Goal: Obtain resource: Download file/media

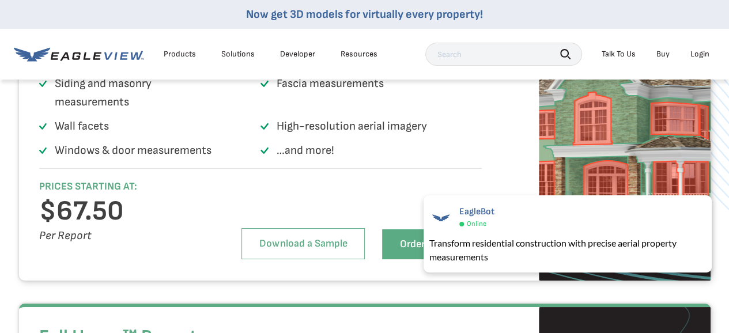
scroll to position [2041, 0]
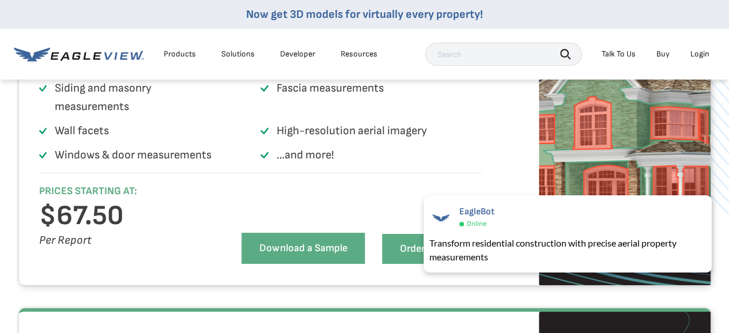
click at [336, 264] on link "Download a Sample" at bounding box center [303, 248] width 123 height 31
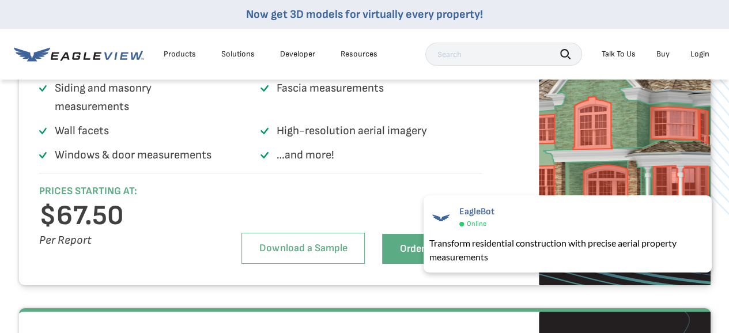
click at [233, 54] on div "Solutions" at bounding box center [237, 54] width 33 height 10
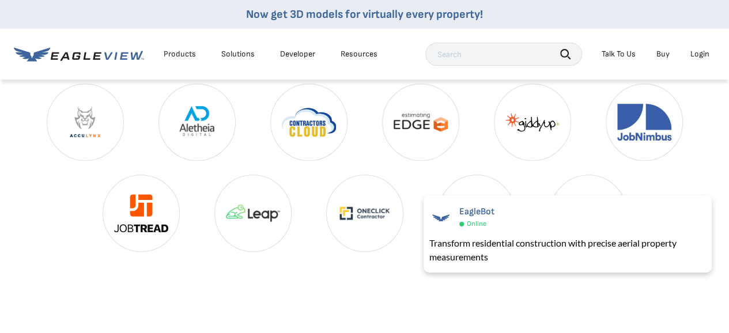
scroll to position [2774, 0]
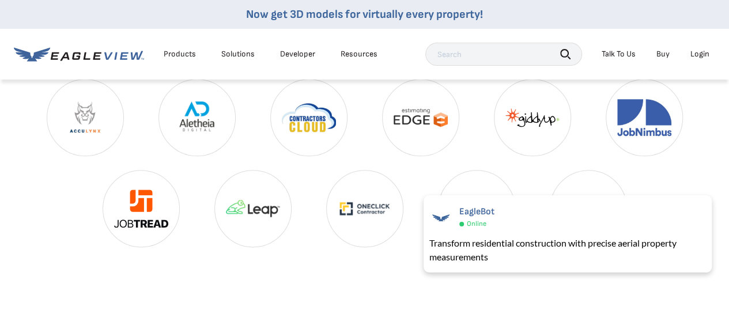
click at [237, 55] on div "Solutions" at bounding box center [237, 54] width 33 height 10
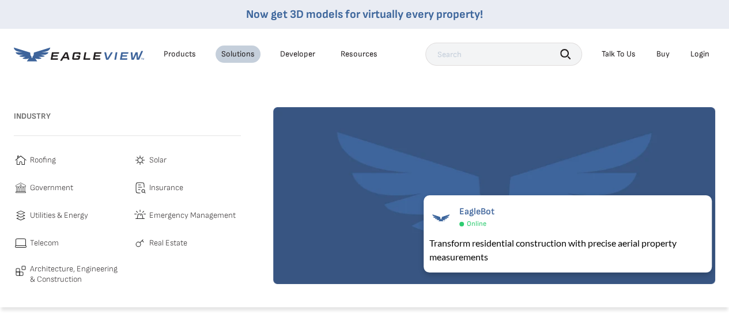
click at [360, 54] on div "Resources" at bounding box center [359, 54] width 37 height 10
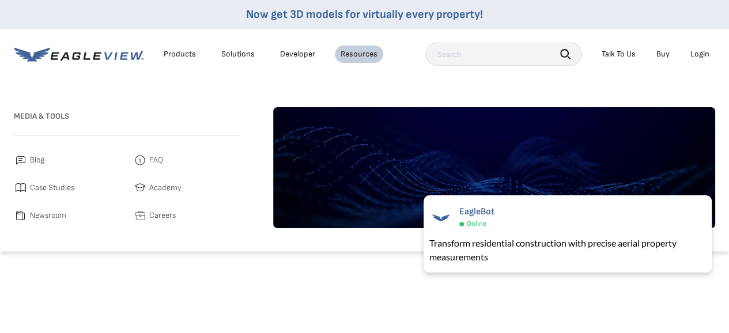
click at [175, 55] on div "Products" at bounding box center [180, 54] width 32 height 10
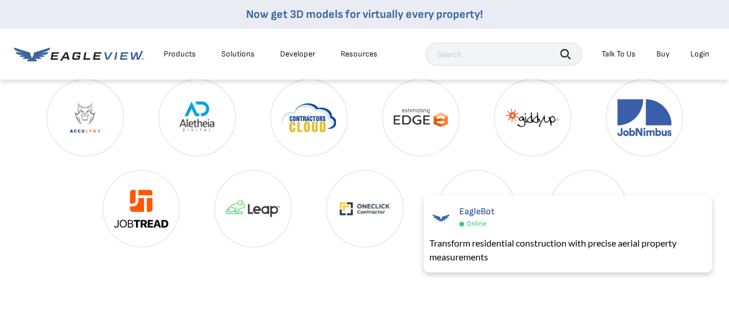
click at [176, 55] on div "Products" at bounding box center [180, 54] width 32 height 10
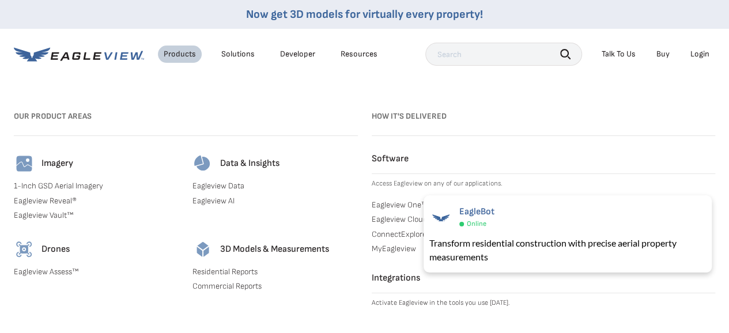
click at [176, 55] on div "Products" at bounding box center [180, 54] width 32 height 10
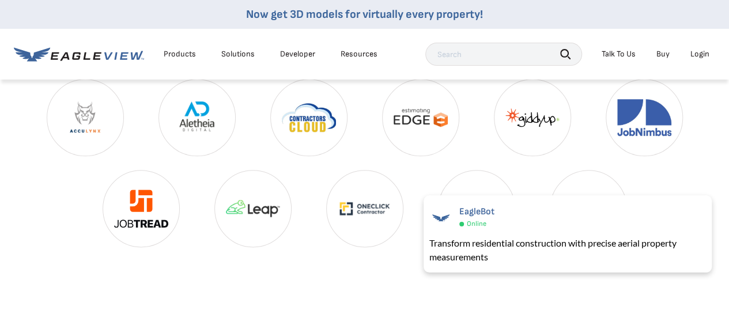
click at [173, 51] on div "Products" at bounding box center [180, 54] width 32 height 10
click at [175, 57] on div "Products" at bounding box center [180, 54] width 32 height 10
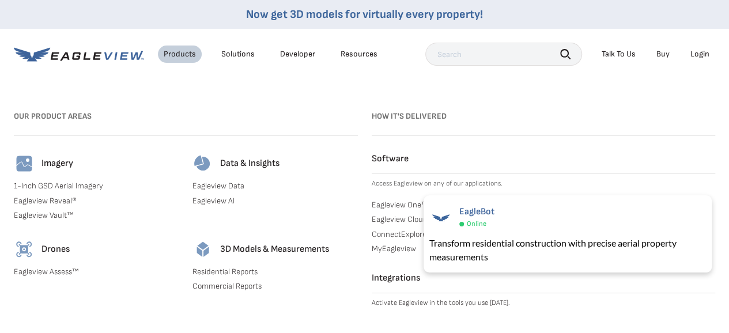
click at [212, 187] on link "Eagleview Data" at bounding box center [275, 186] width 165 height 10
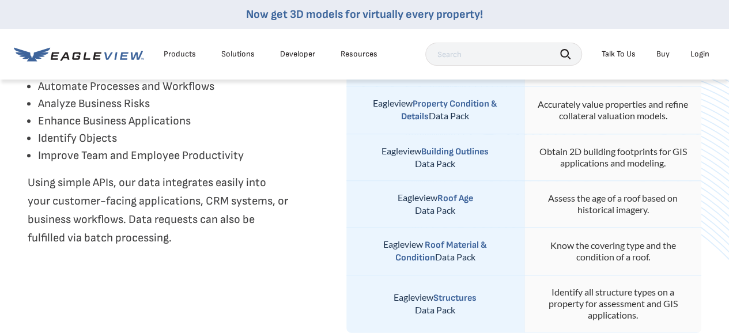
scroll to position [614, 0]
